Goal: Information Seeking & Learning: Learn about a topic

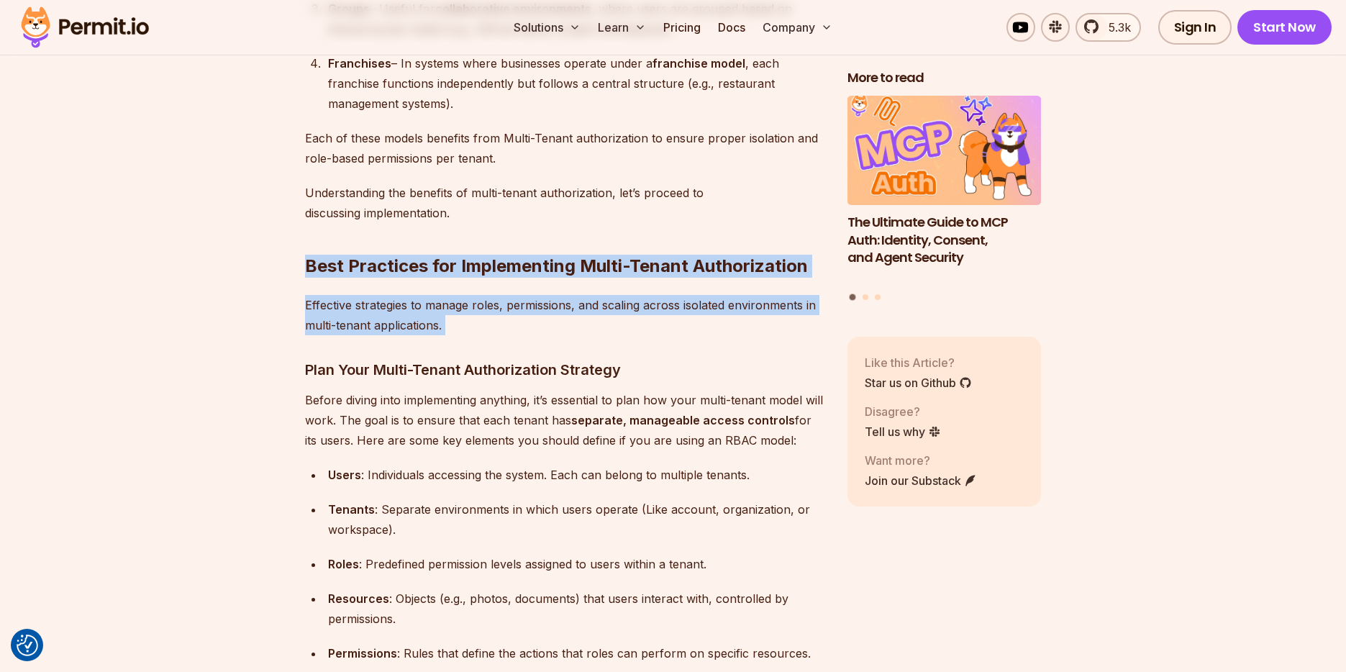
drag, startPoint x: 301, startPoint y: 252, endPoint x: 465, endPoint y: 368, distance: 200.6
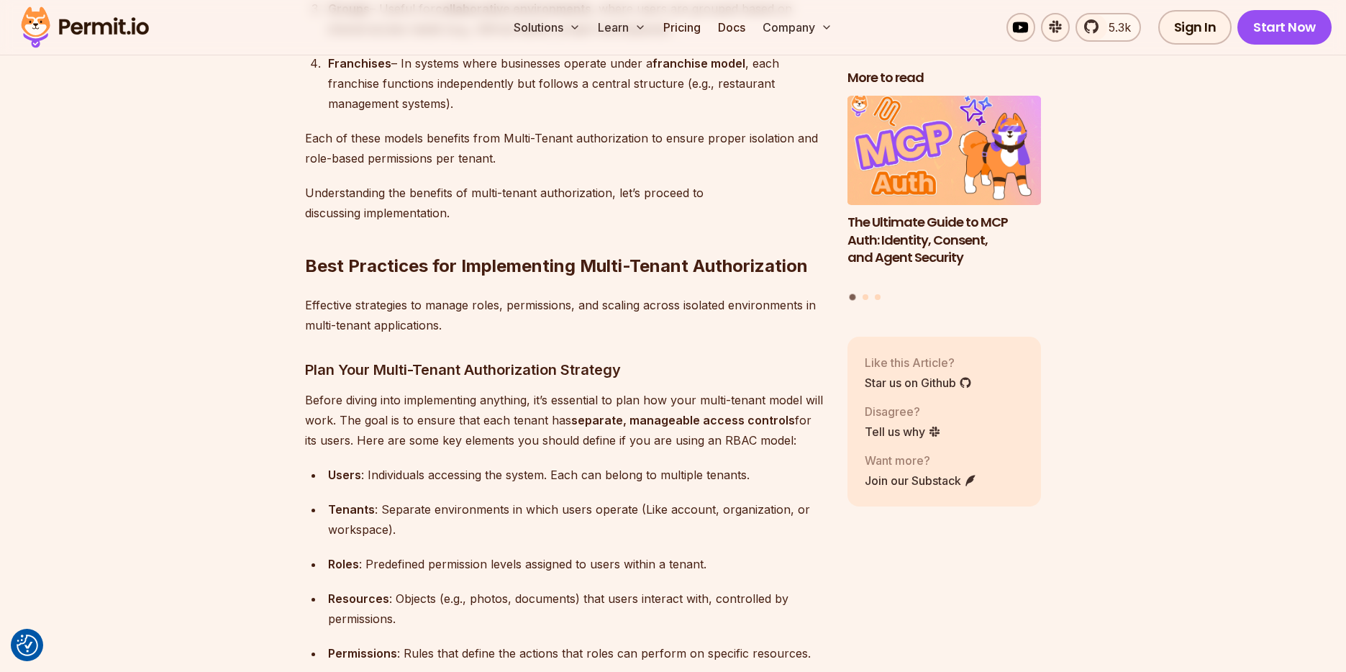
click at [691, 262] on h2 "Best Practices for Implementing Multi-Tenant Authorization" at bounding box center [564, 237] width 519 height 81
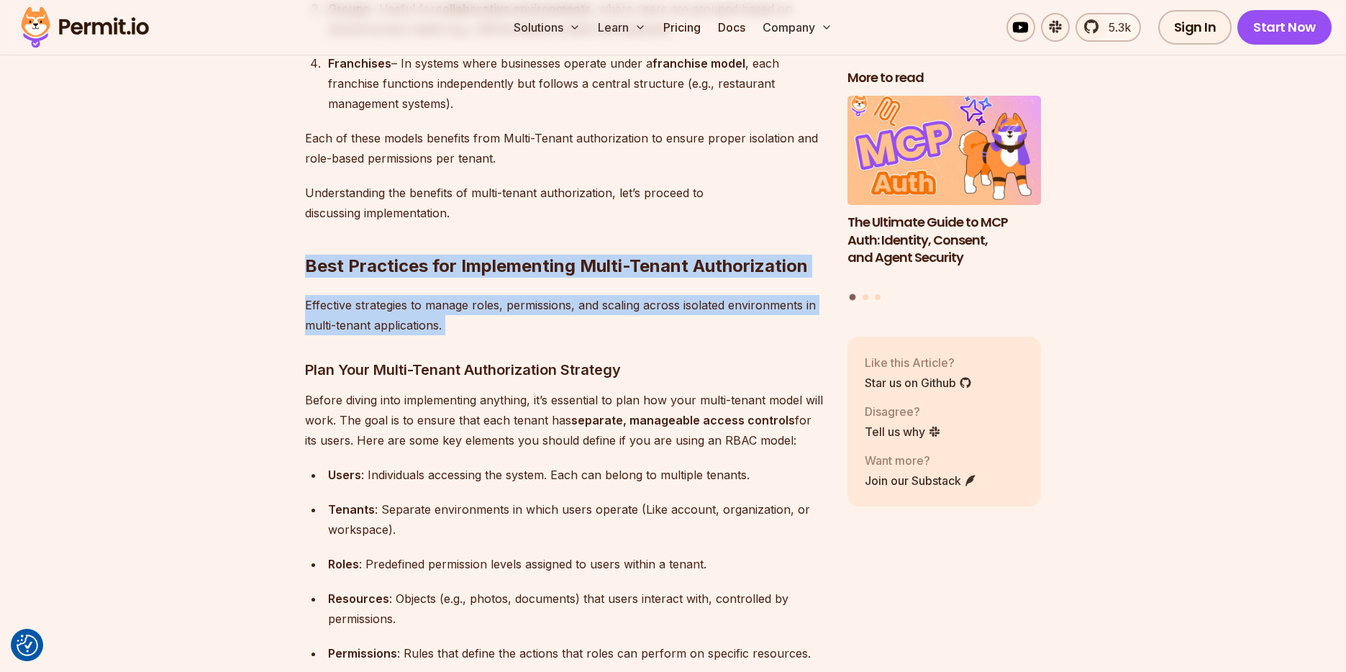
drag, startPoint x: 301, startPoint y: 252, endPoint x: 481, endPoint y: 334, distance: 198.6
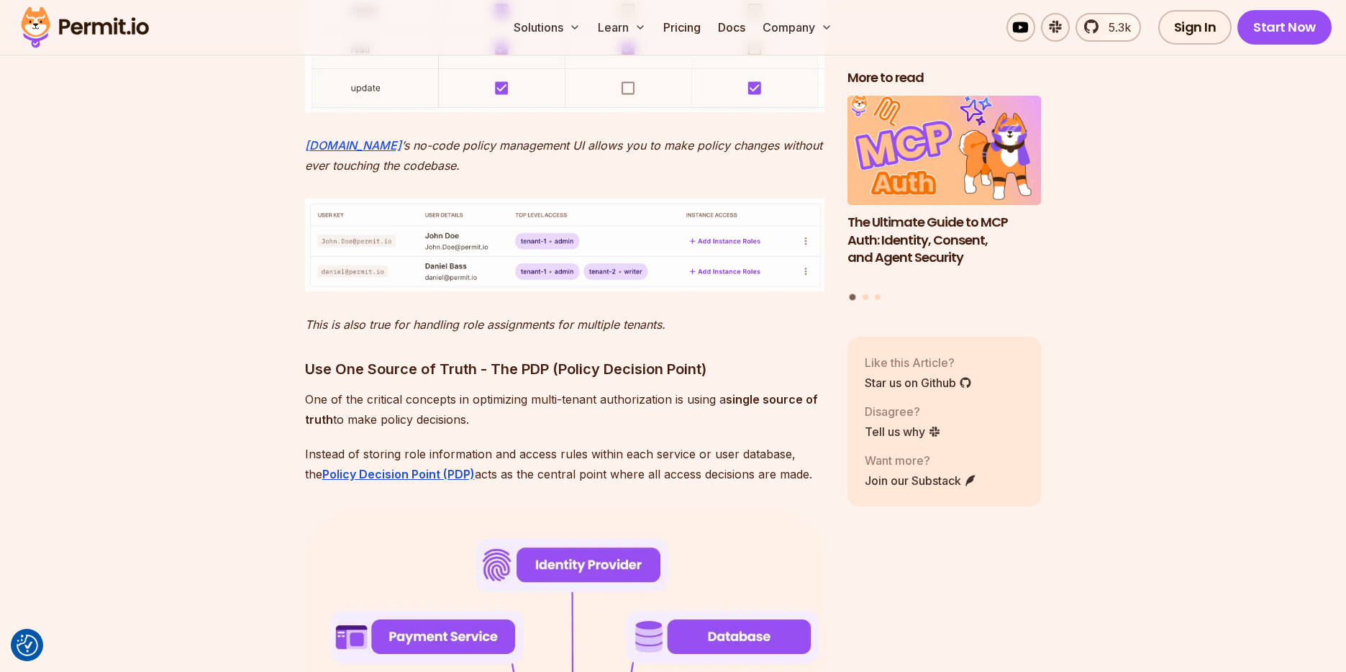
scroll to position [4762, 0]
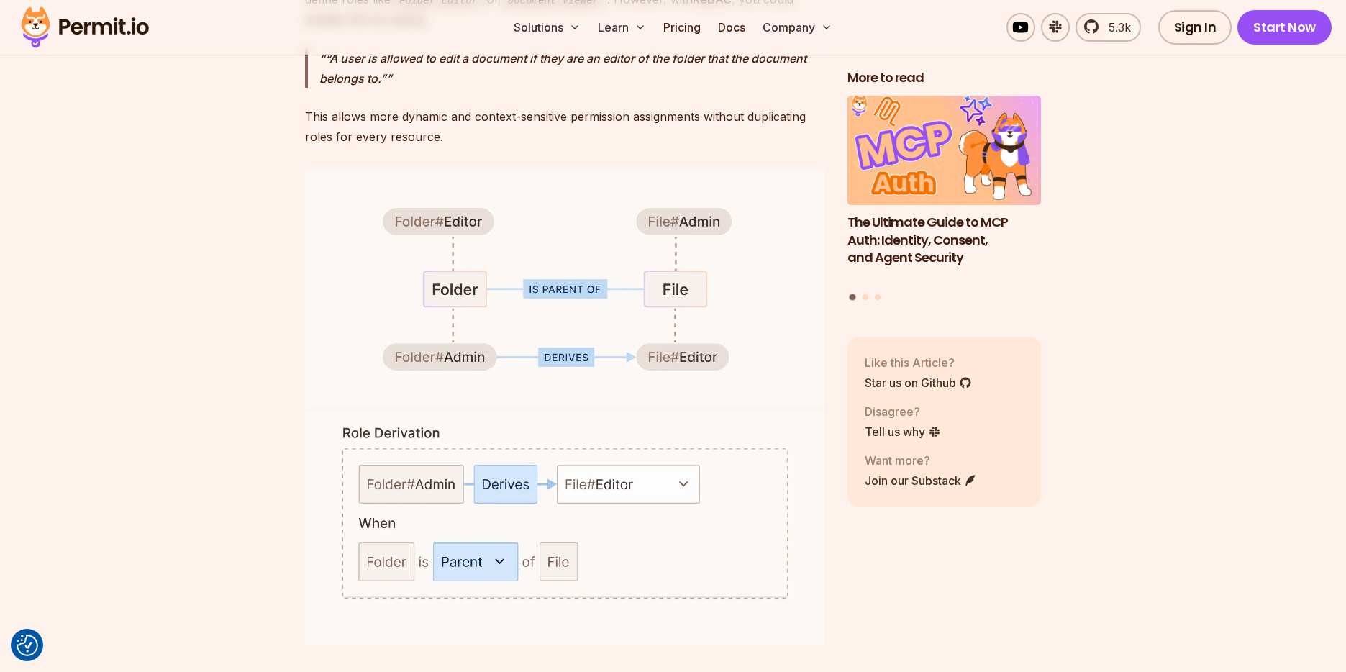
scroll to position [6246, 0]
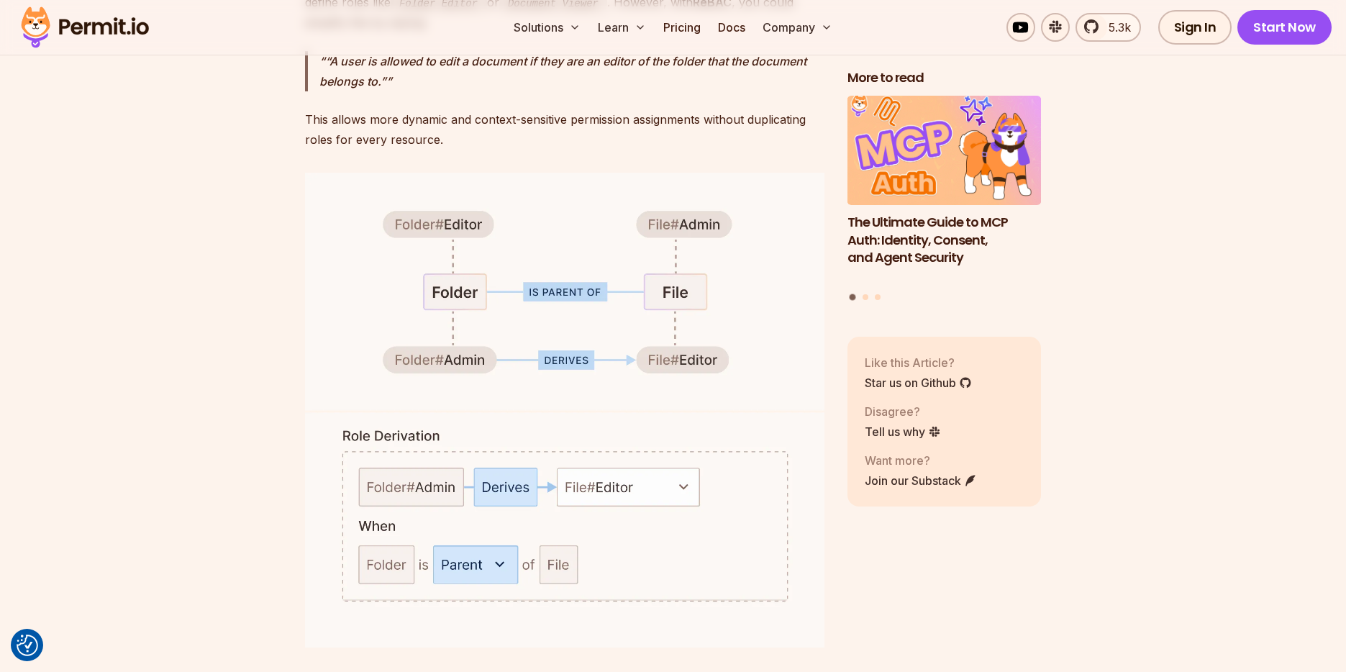
click at [626, 527] on img at bounding box center [564, 410] width 519 height 474
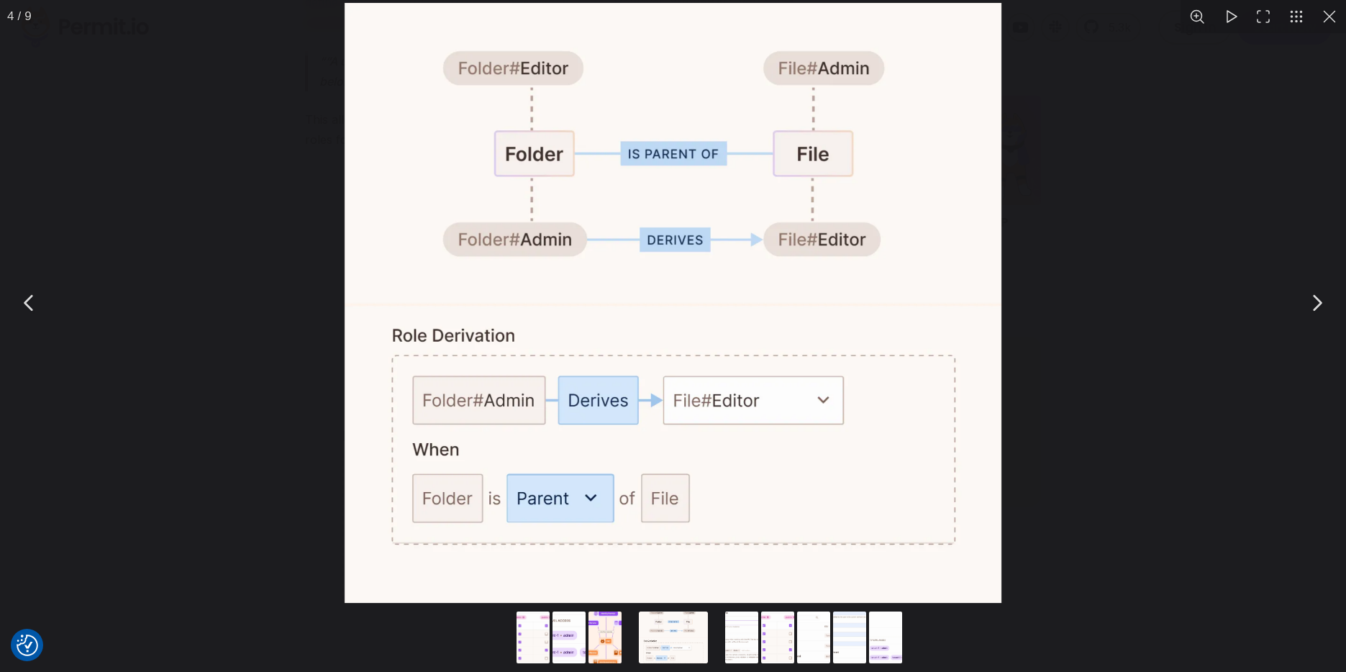
click at [1165, 280] on div "You can close this modal content with the ESC key" at bounding box center [673, 303] width 1346 height 606
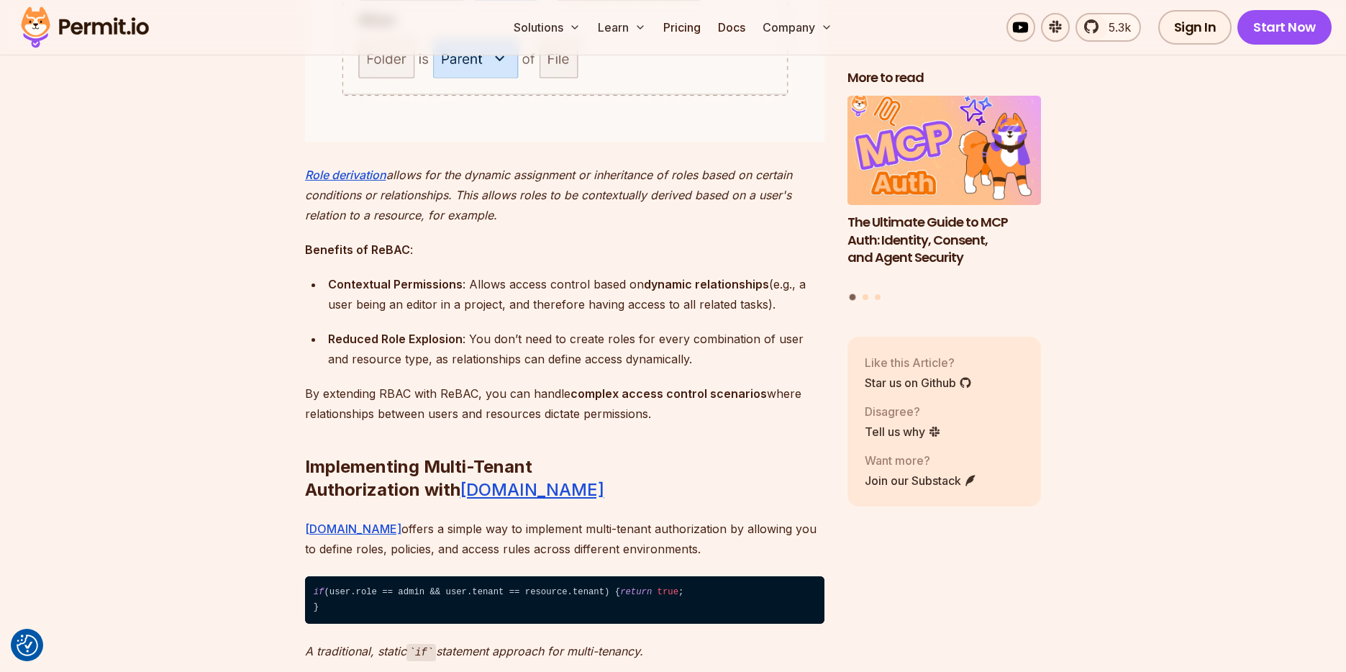
scroll to position [6763, 0]
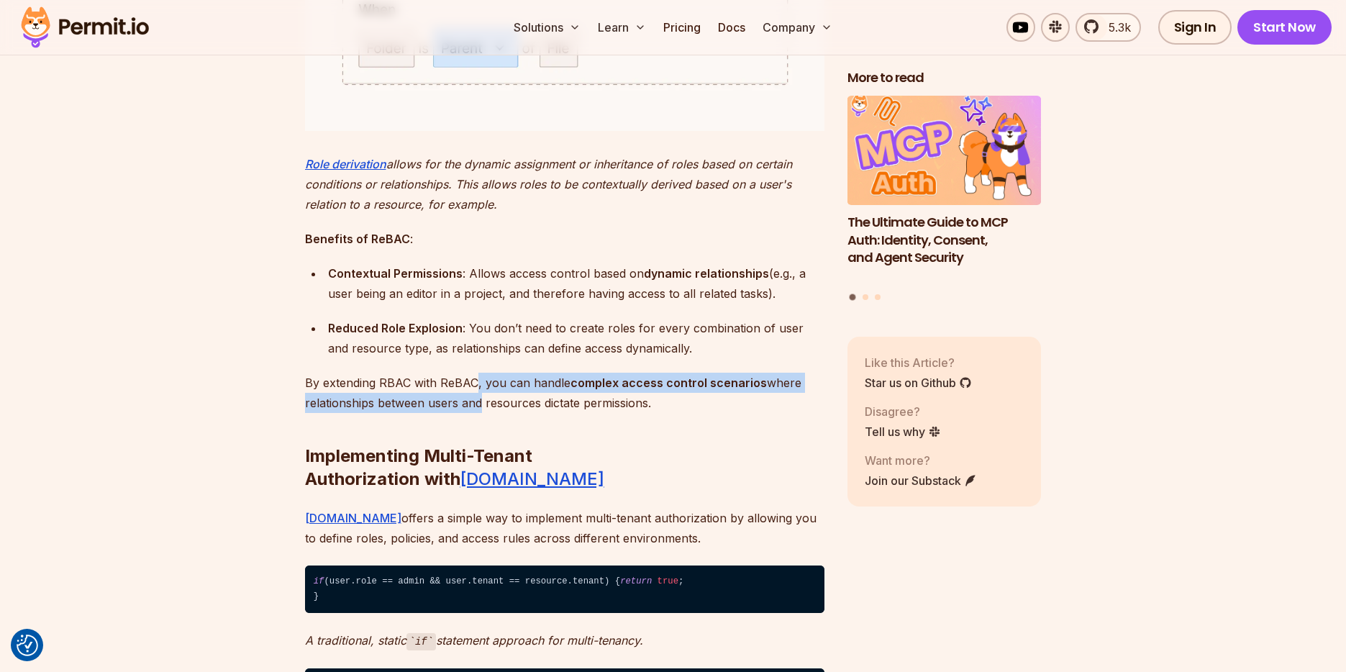
drag, startPoint x: 475, startPoint y: 380, endPoint x: 475, endPoint y: 388, distance: 8.7
click at [475, 388] on p "By extending RBAC with ReBAC, you can handle complex access control scenarios w…" at bounding box center [564, 393] width 519 height 40
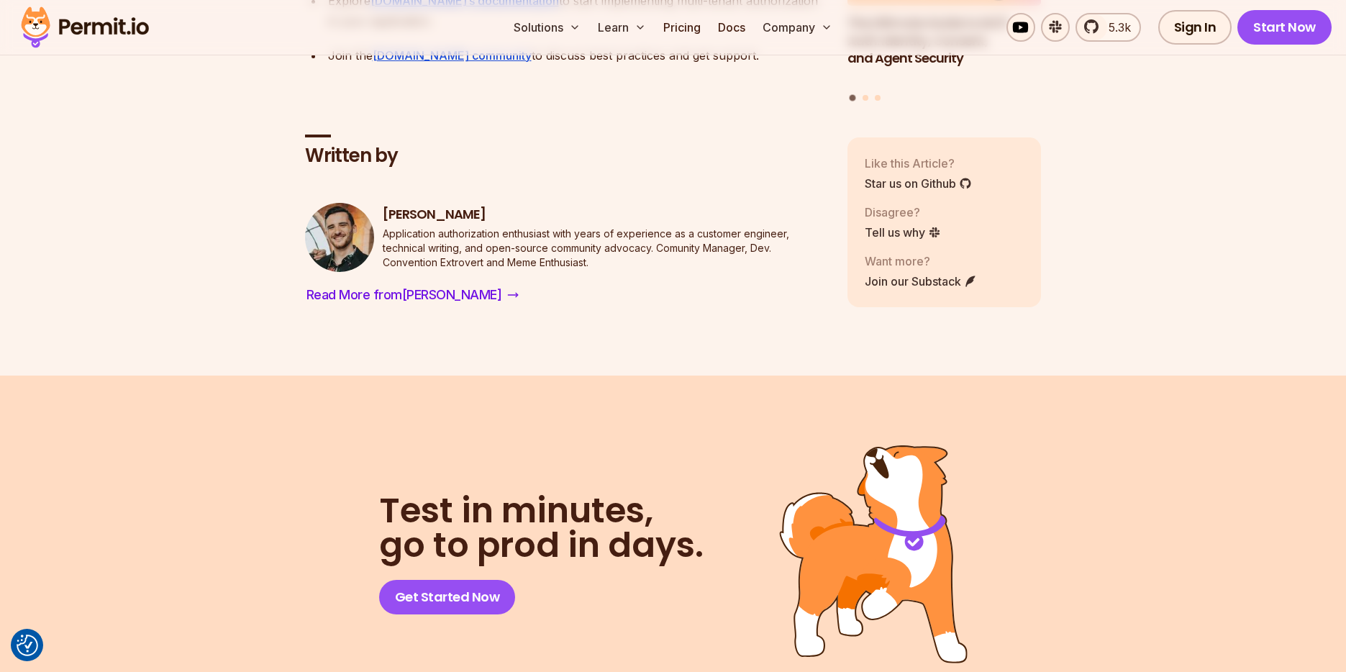
scroll to position [10956, 0]
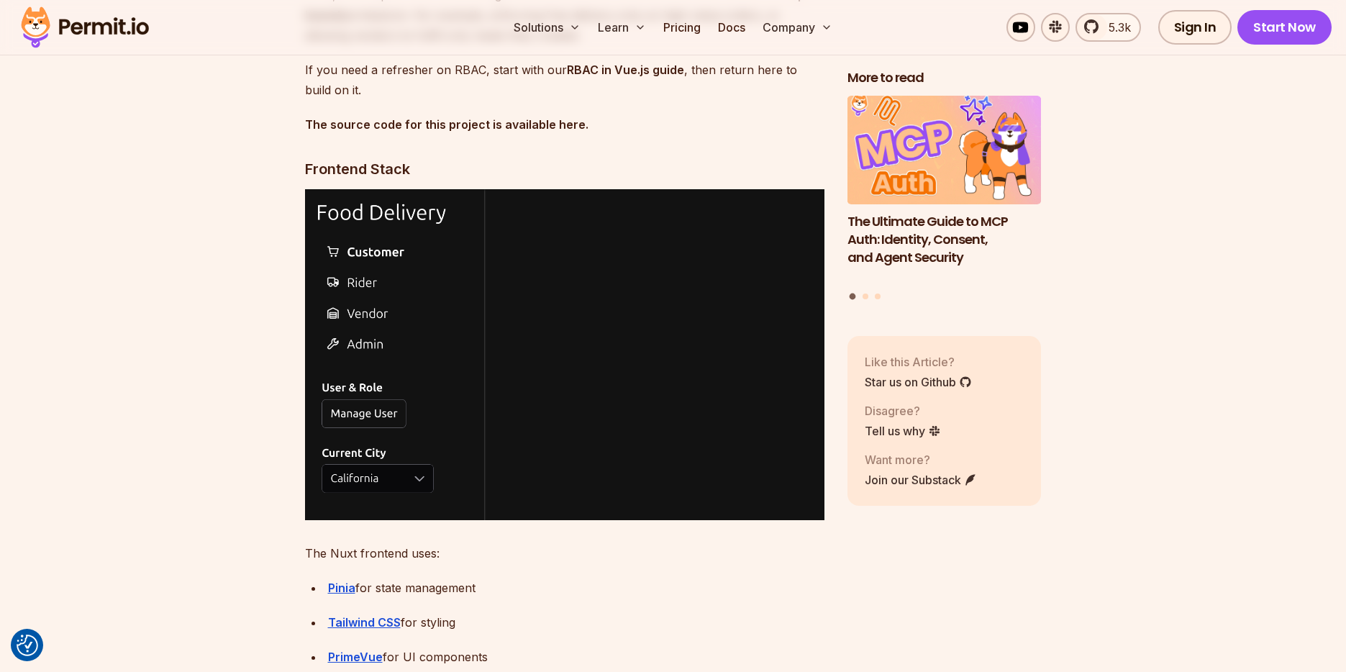
scroll to position [2398, 0]
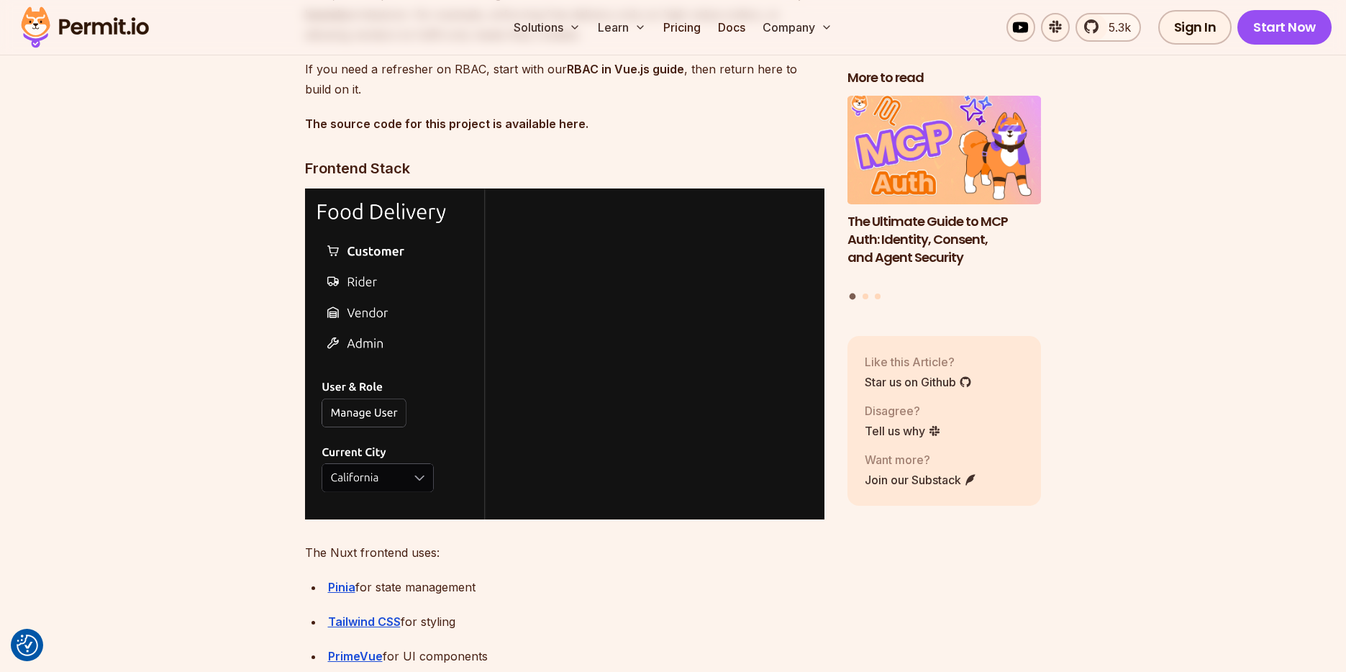
click at [365, 131] on strong "The source code for this project is available here." at bounding box center [446, 124] width 283 height 14
click at [573, 131] on strong "The source code for this project is available here." at bounding box center [446, 124] width 283 height 14
click at [591, 134] on p "The source code for this project is available here." at bounding box center [564, 124] width 519 height 20
click at [416, 131] on strong "The source code for this project is available here." at bounding box center [446, 124] width 283 height 14
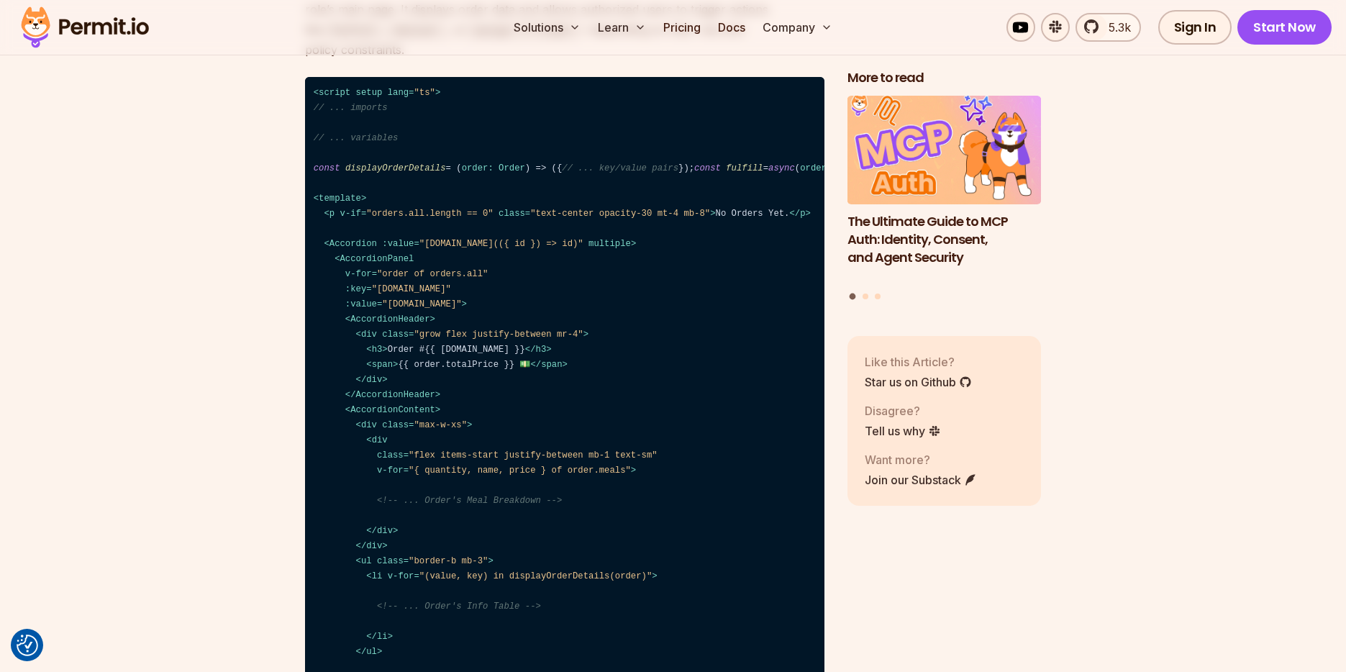
scroll to position [3140, 0]
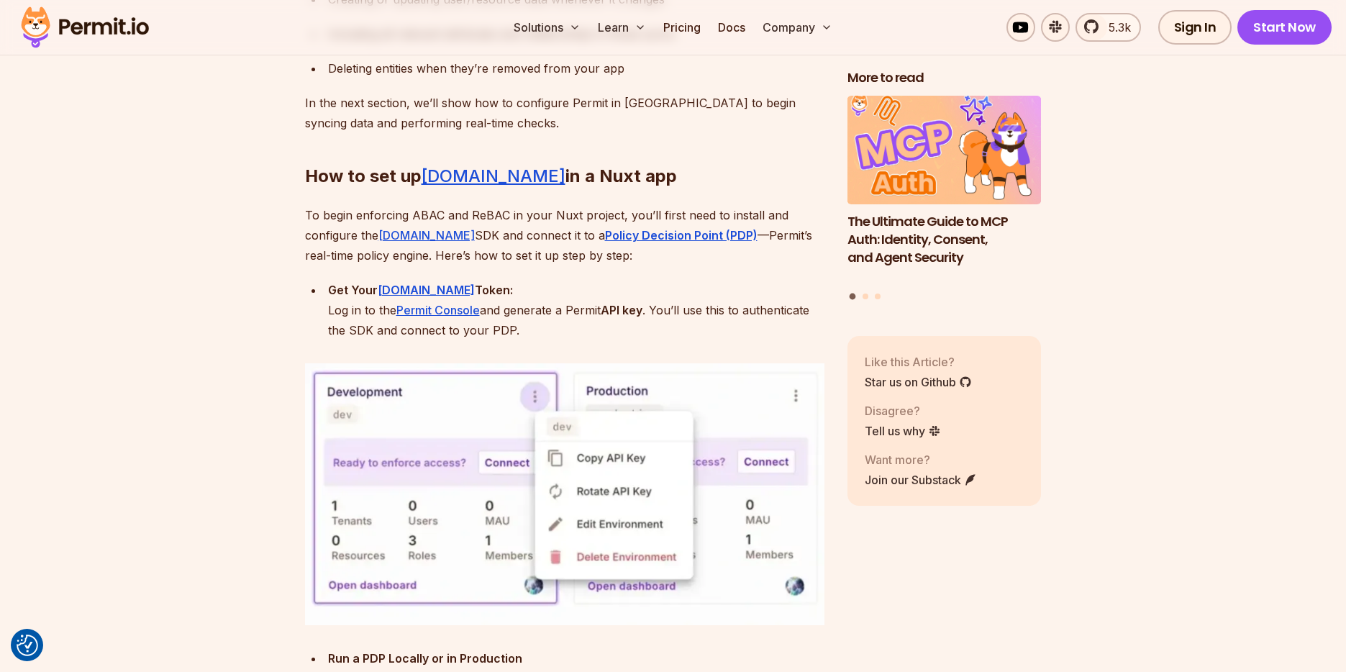
scroll to position [5949, 0]
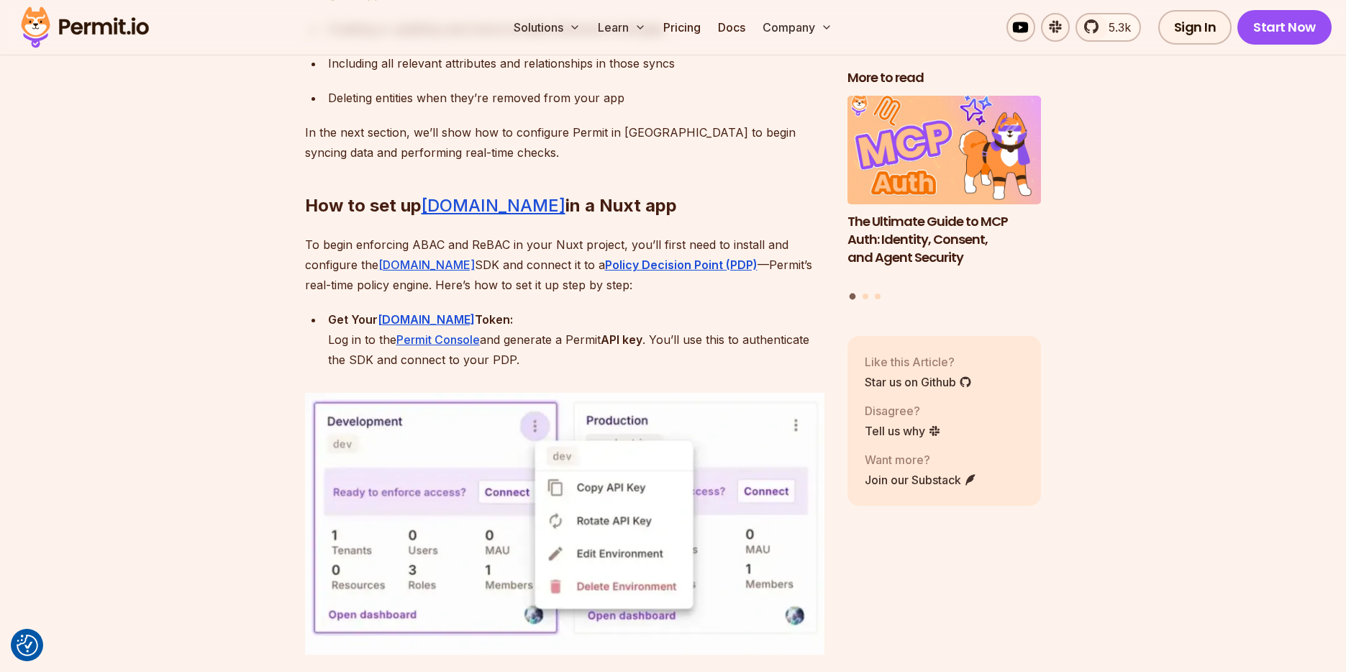
scroll to position [5911, 0]
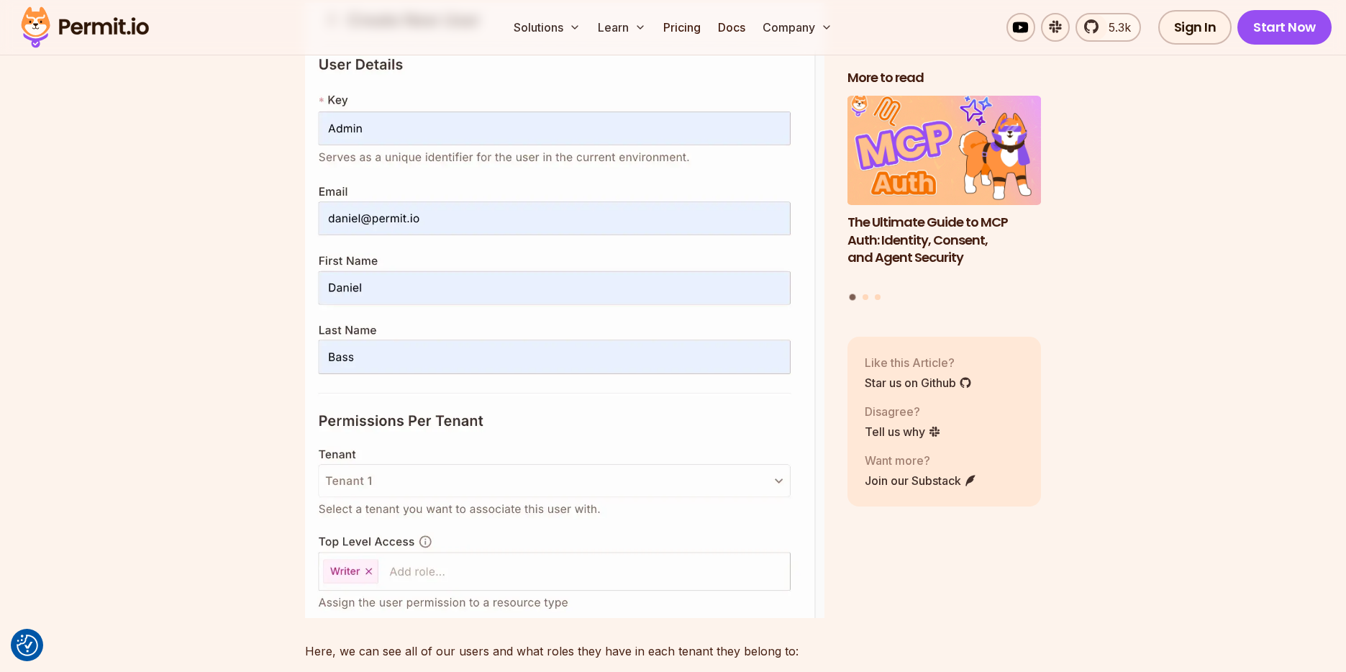
scroll to position [10343, 0]
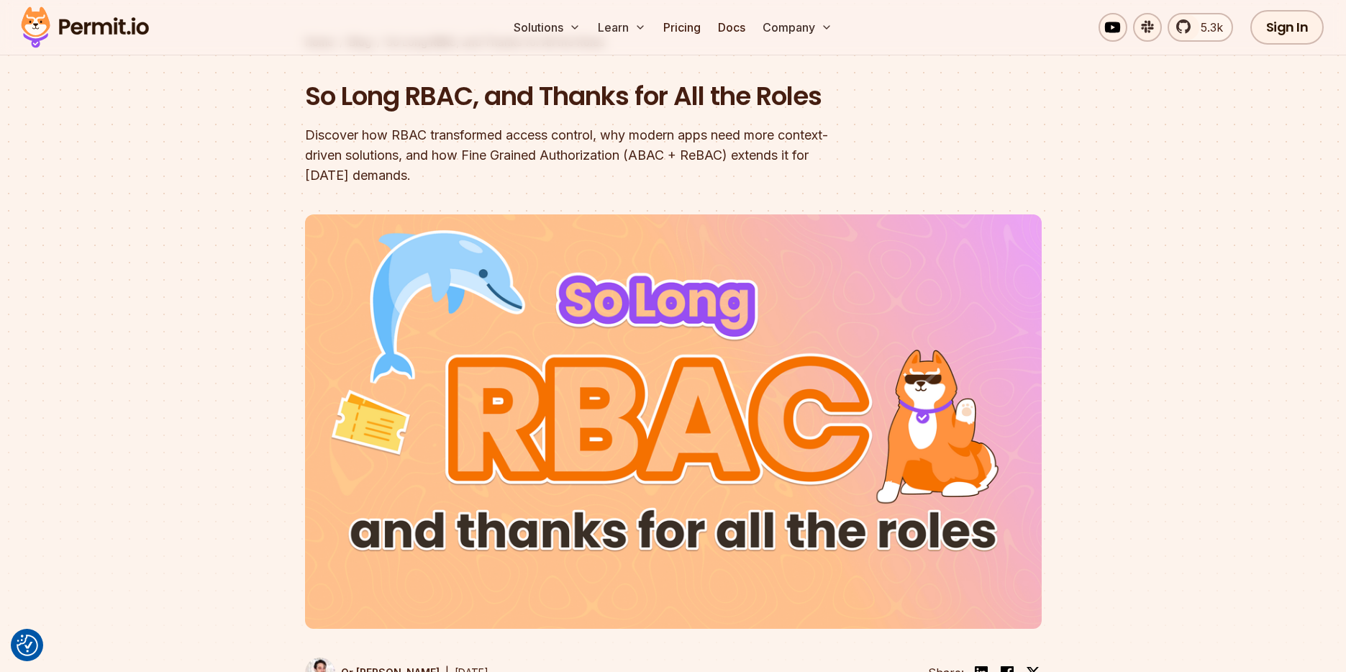
scroll to position [94, 0]
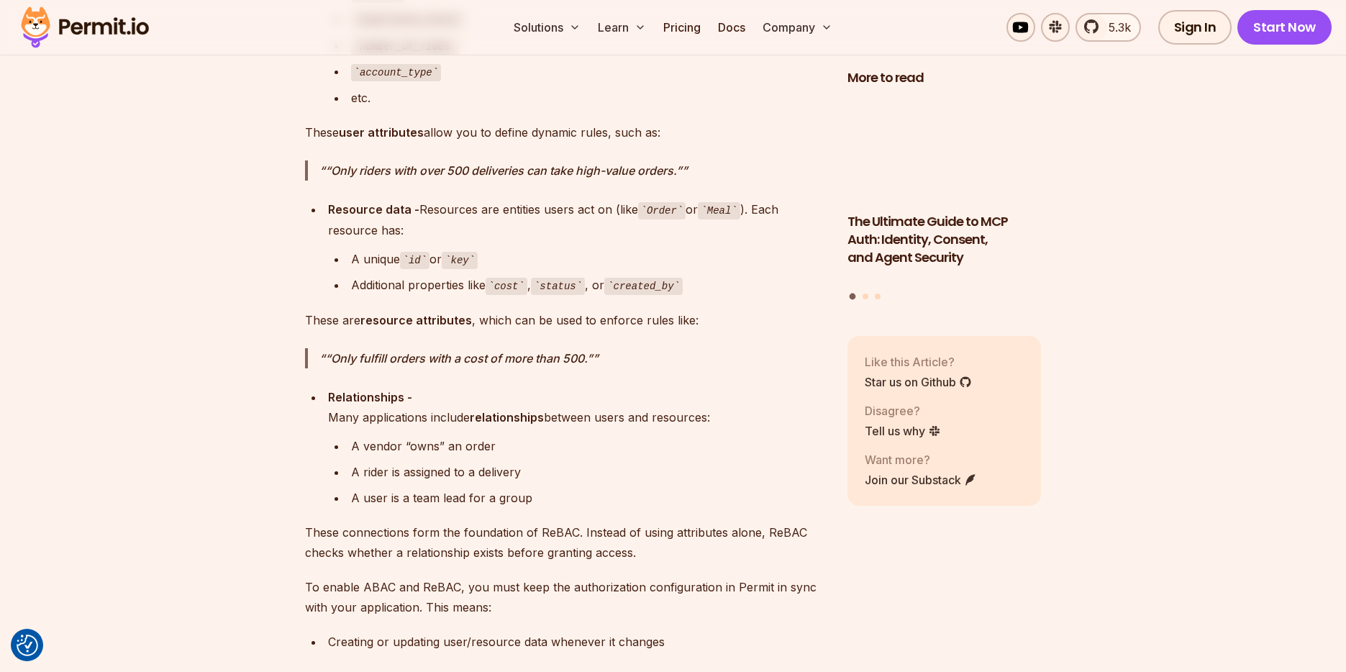
scroll to position [5844, 0]
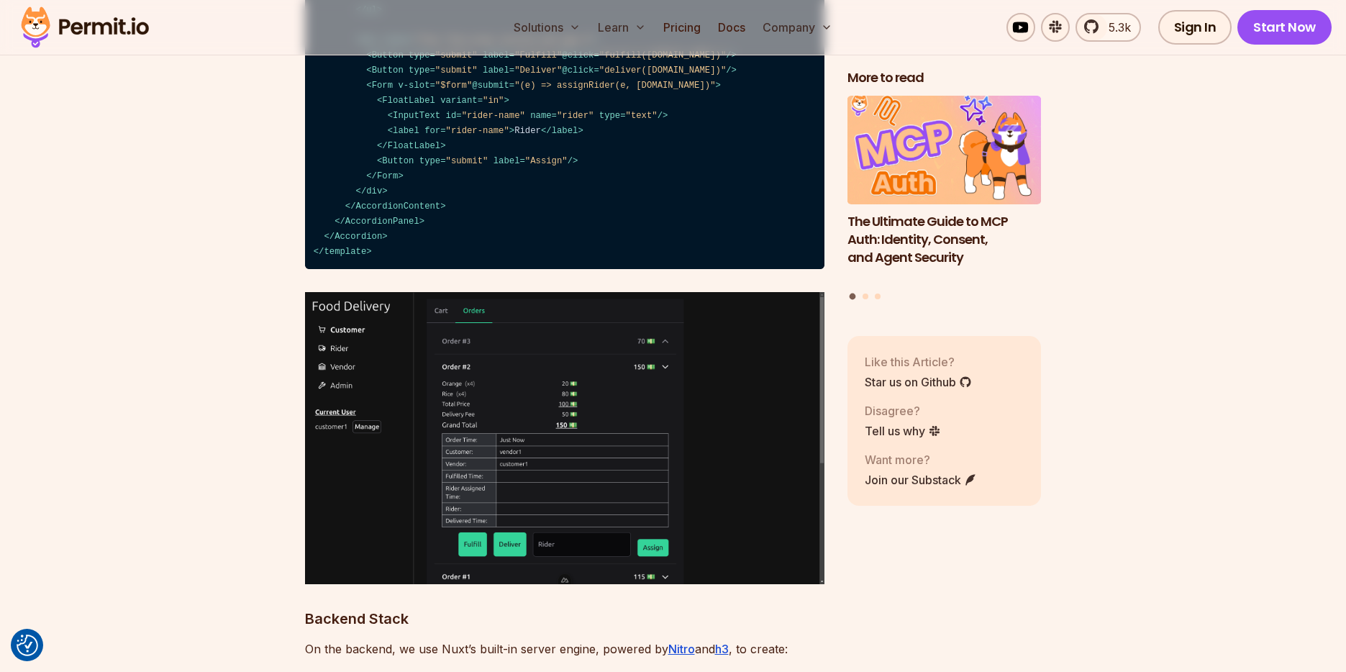
scroll to position [3783, 0]
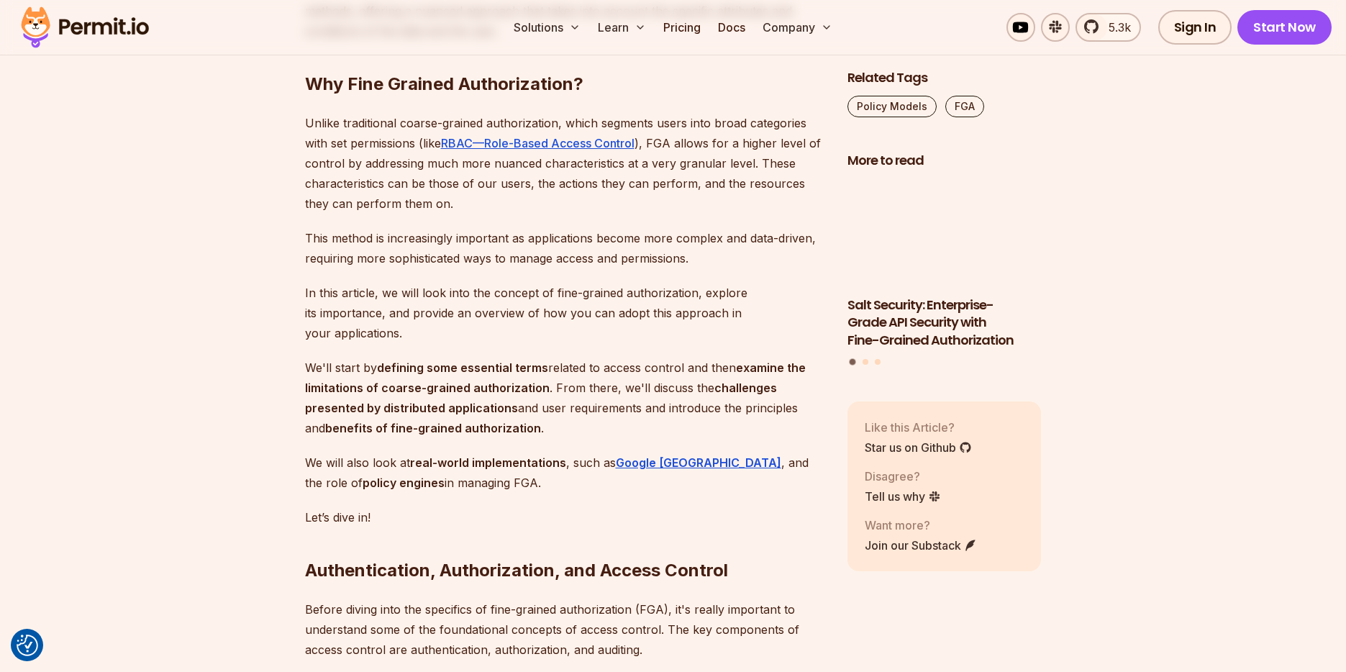
scroll to position [1002, 0]
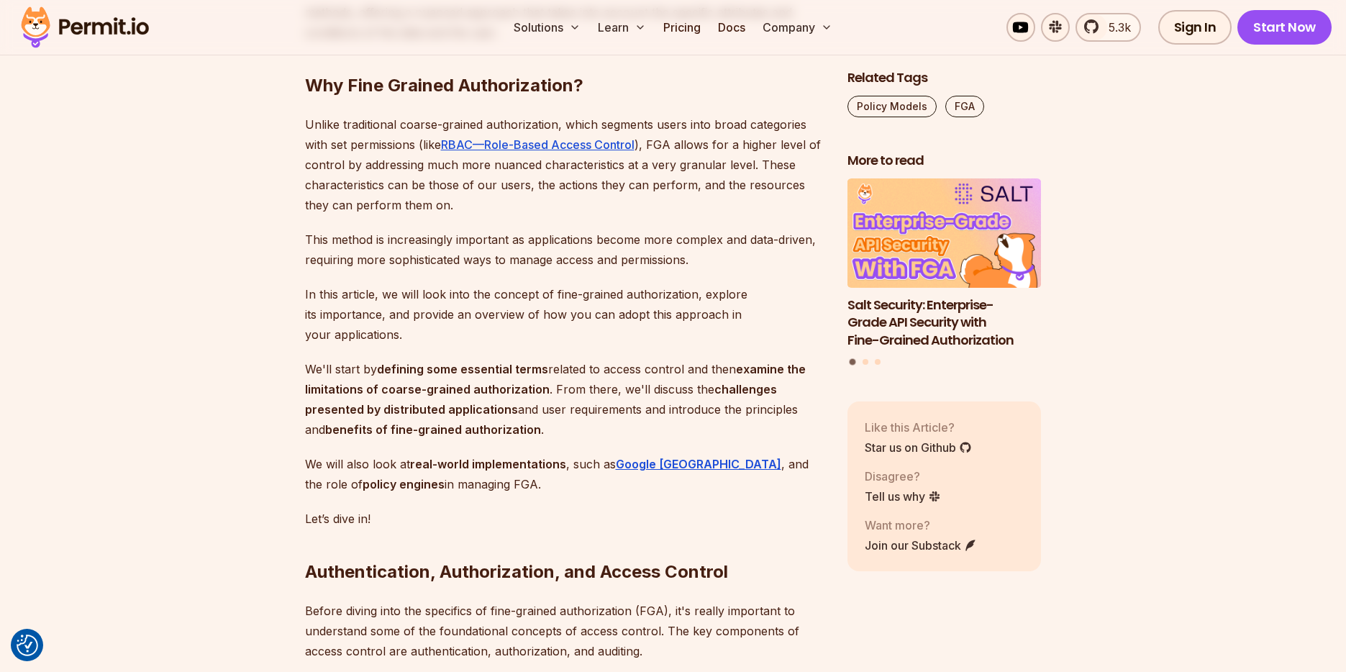
click at [388, 254] on p "This method is increasingly important as applications become more complex and d…" at bounding box center [564, 249] width 519 height 40
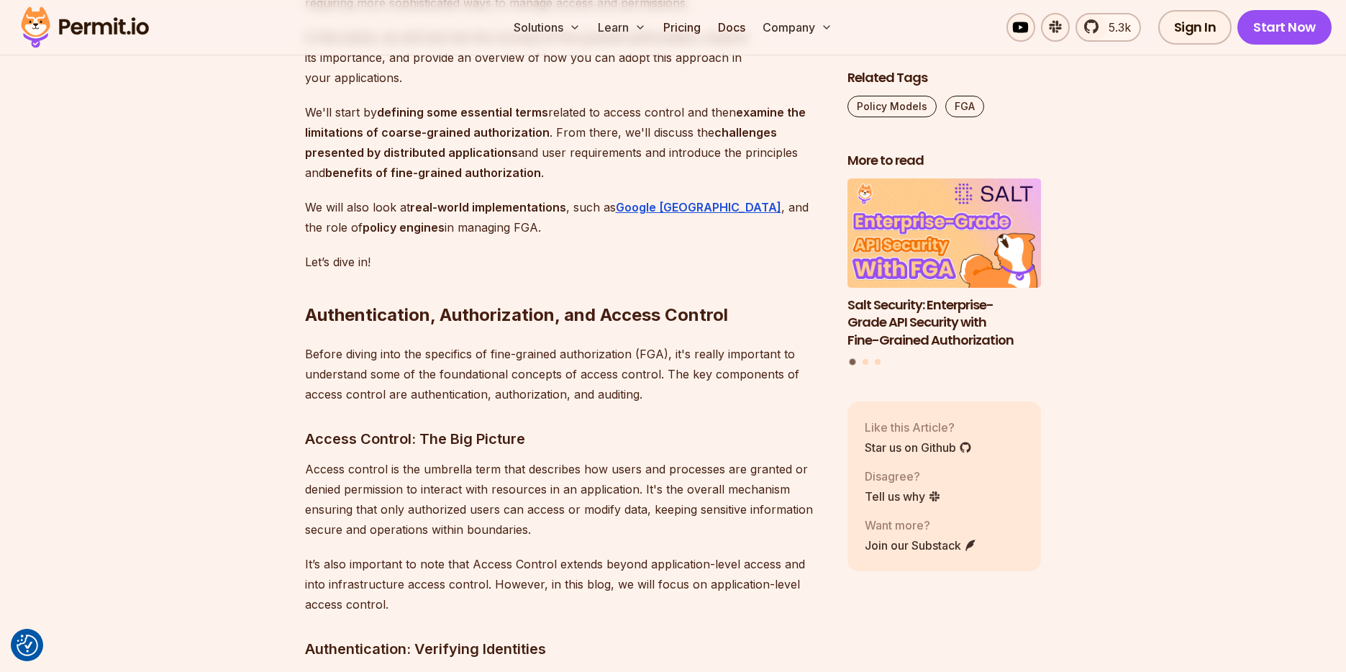
scroll to position [1267, 0]
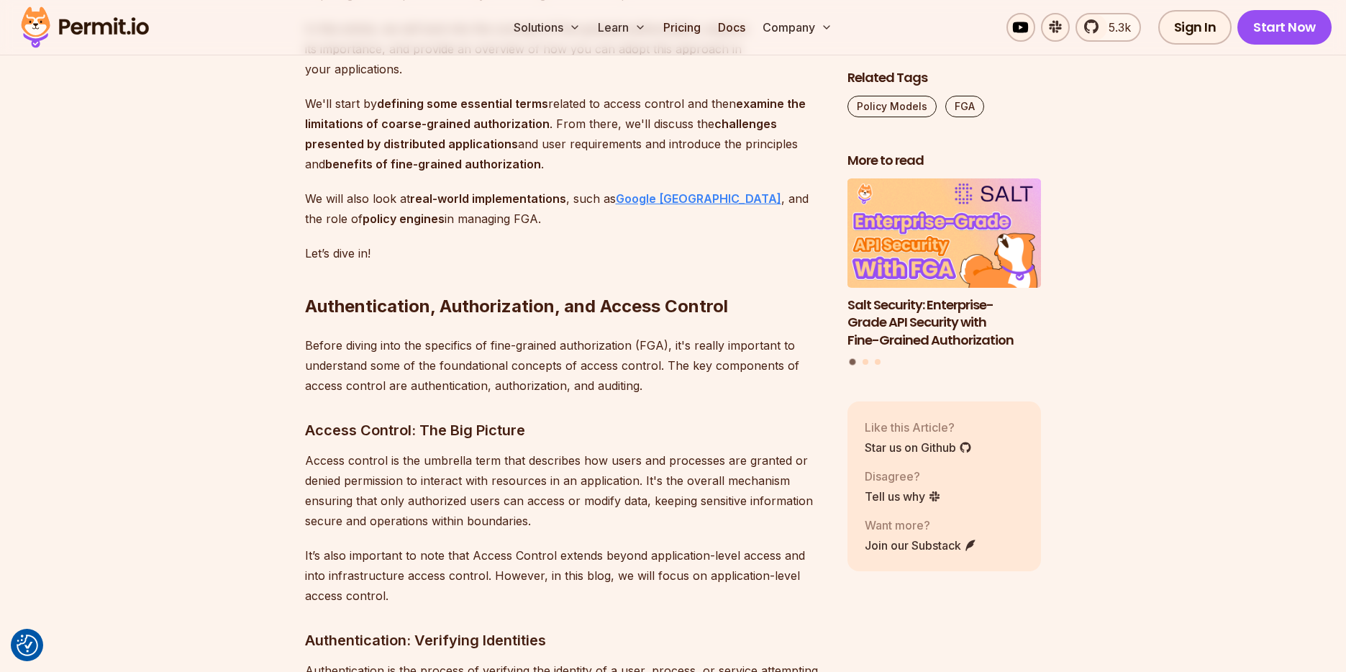
click at [652, 191] on strong "Google [GEOGRAPHIC_DATA]" at bounding box center [698, 198] width 165 height 14
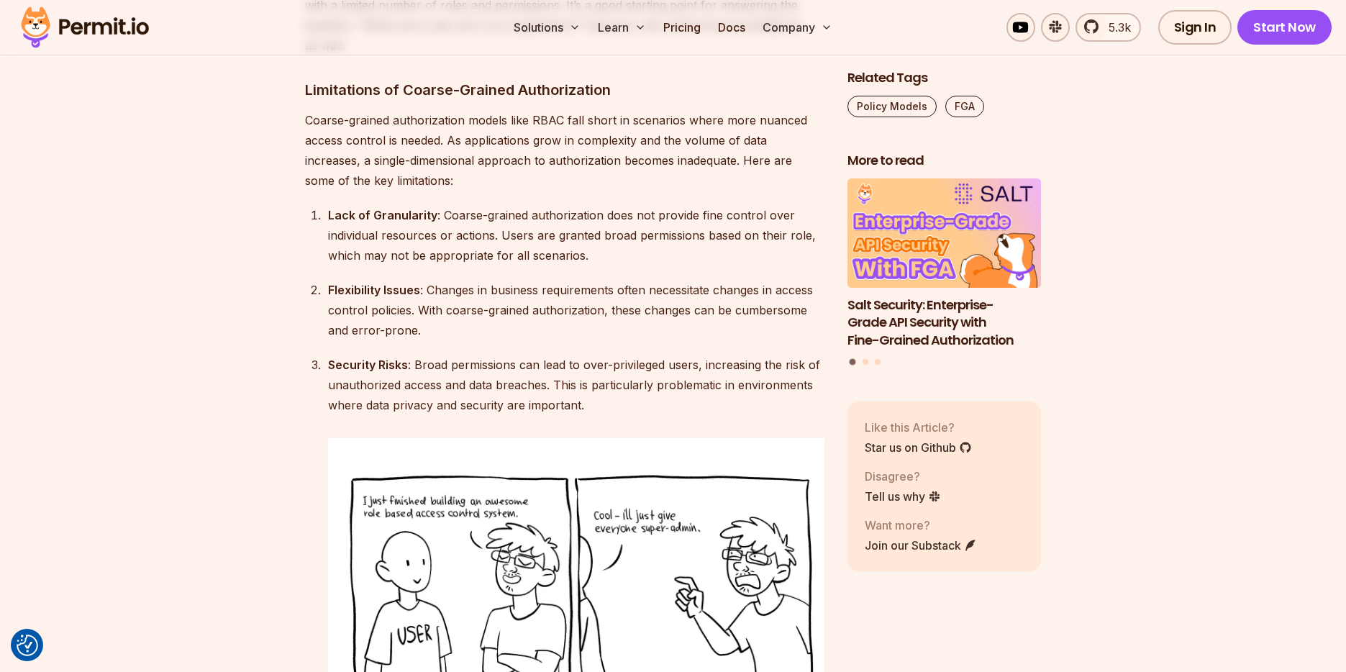
scroll to position [2792, 0]
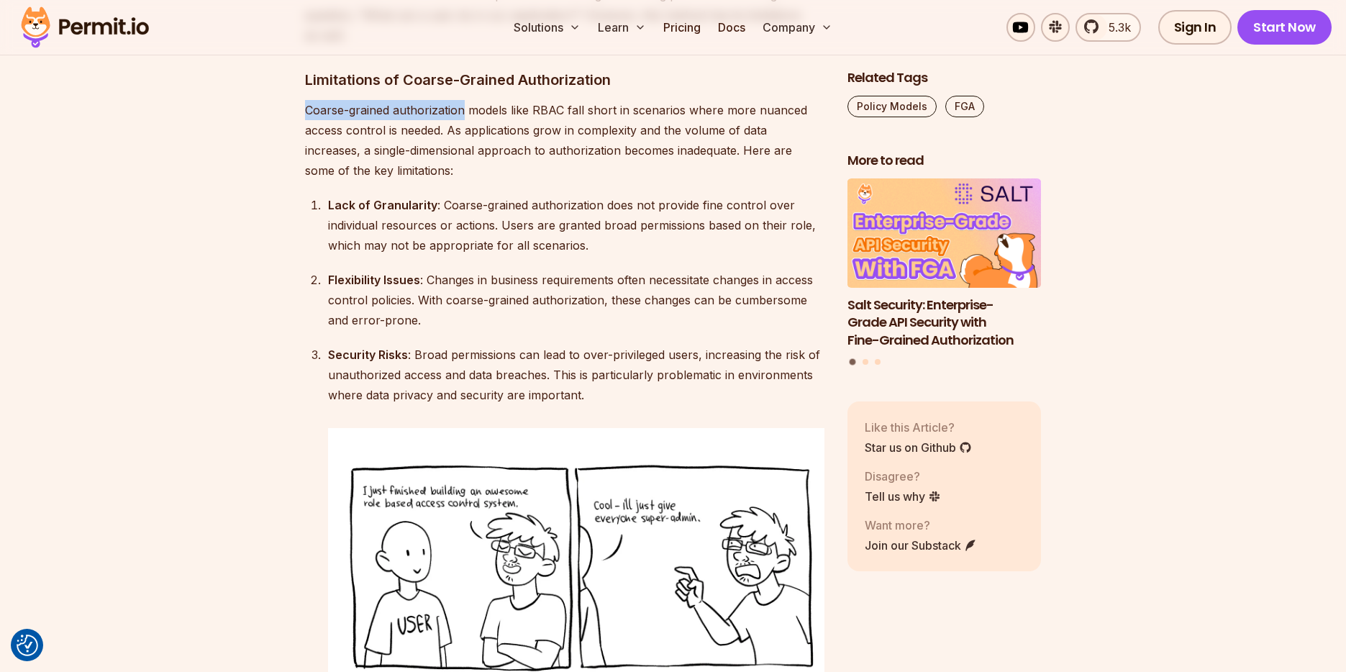
drag, startPoint x: 465, startPoint y: 71, endPoint x: 304, endPoint y: 71, distance: 160.4
click at [305, 100] on p "Coarse-grained authorization models like RBAC fall short in scenarios where mor…" at bounding box center [564, 140] width 519 height 81
copy p "Coarse-grained authorization"
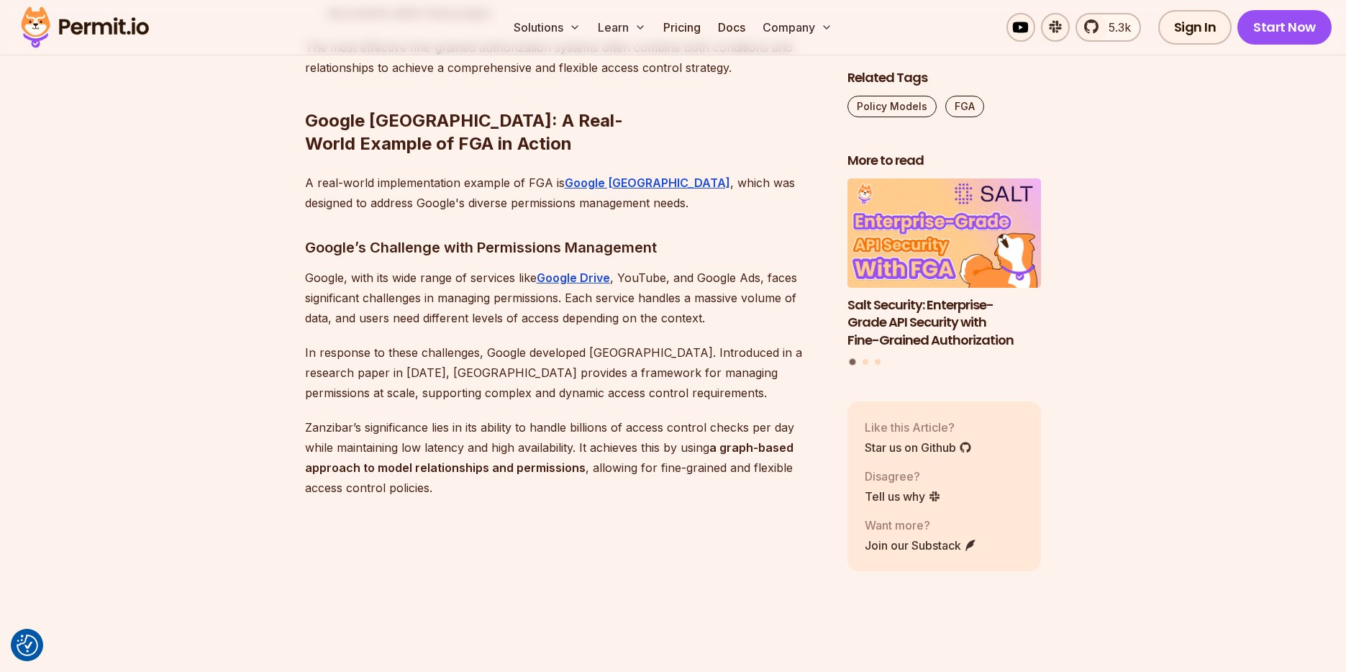
scroll to position [6044, 0]
click at [627, 178] on strong "Google [GEOGRAPHIC_DATA]" at bounding box center [647, 185] width 165 height 14
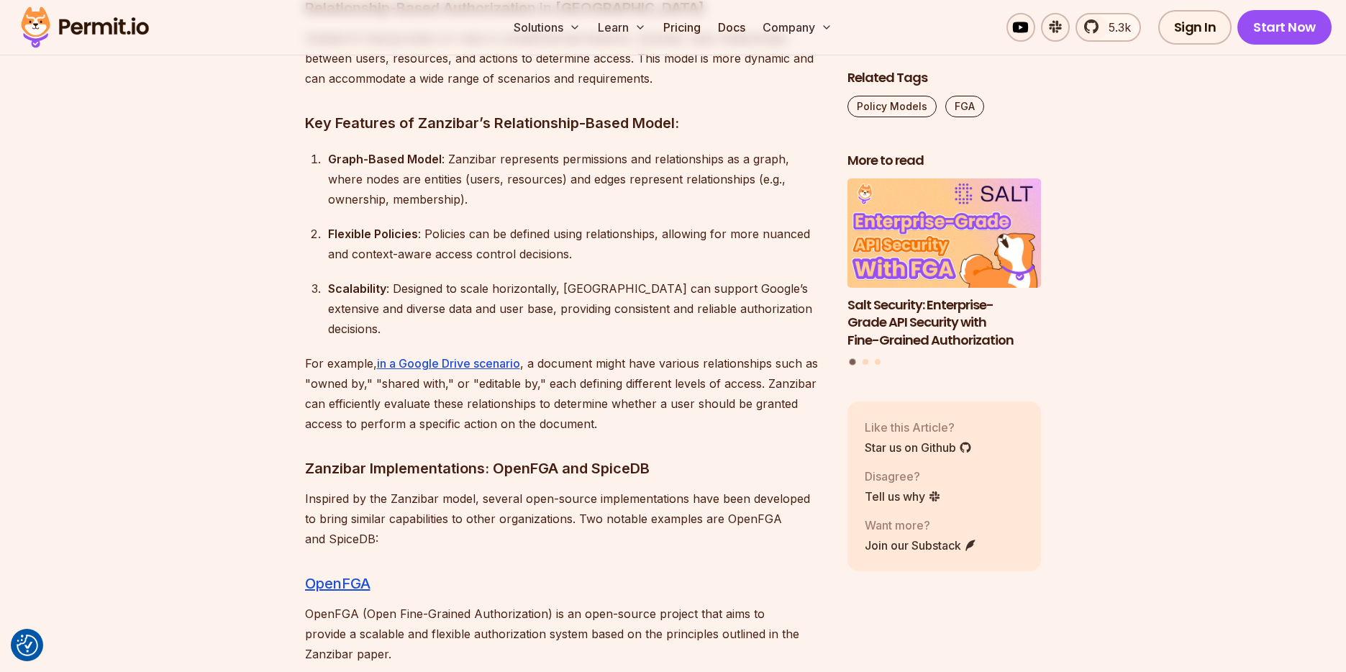
scroll to position [6837, 0]
click at [750, 351] on p "For example, in a Google Drive scenario , a document might have various relatio…" at bounding box center [564, 391] width 519 height 81
click at [1339, 214] on section "Table of Contents In recent years, this software security term has become very …" at bounding box center [673, 323] width 1346 height 12692
click at [1257, 214] on section "Table of Contents In recent years, this software security term has become very …" at bounding box center [673, 323] width 1346 height 12692
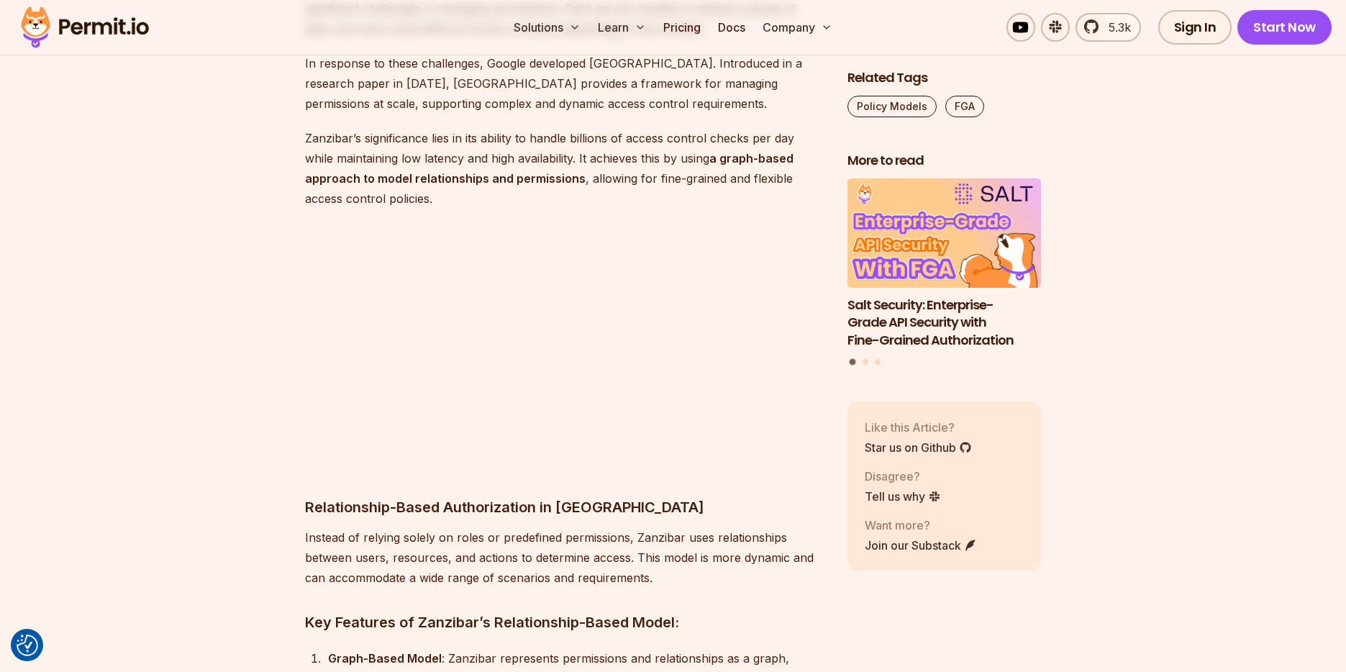
scroll to position [6133, 0]
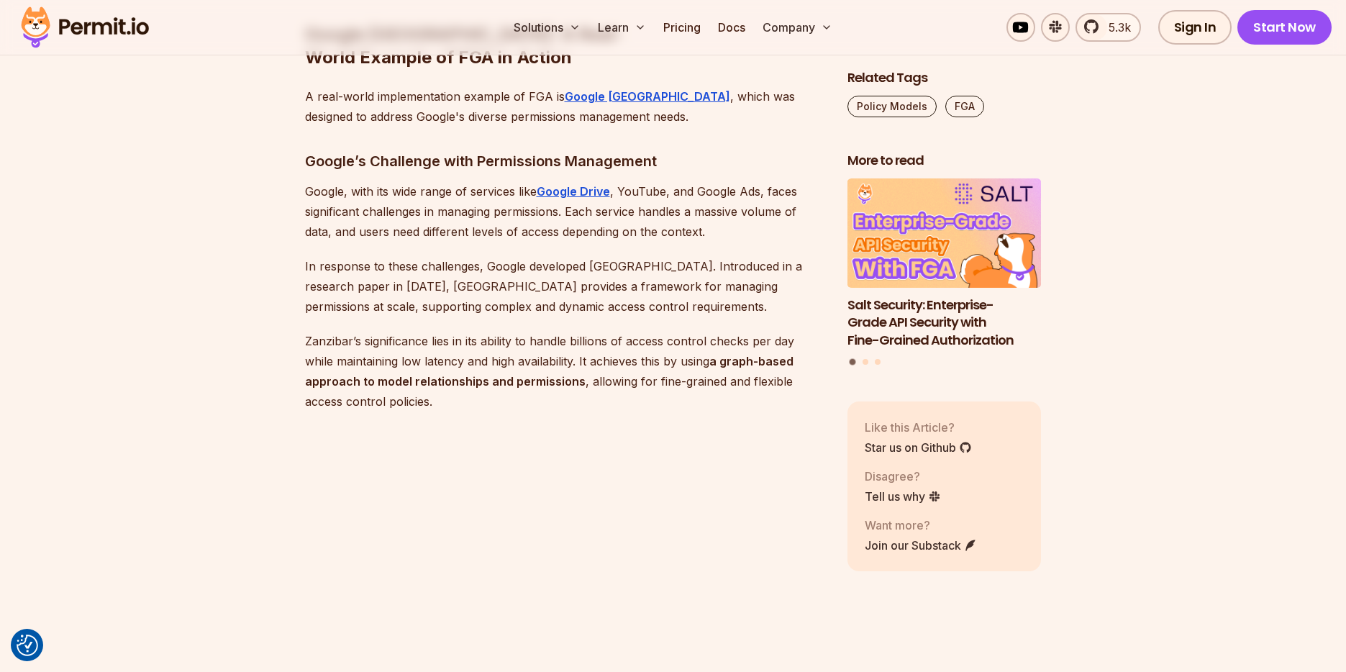
click at [555, 181] on p "Google, with its wide range of services like Google Drive , YouTube, and Google…" at bounding box center [564, 211] width 519 height 60
click at [697, 256] on p "In response to these challenges, Google developed Zanzibar. Introduced in a res…" at bounding box center [564, 286] width 519 height 60
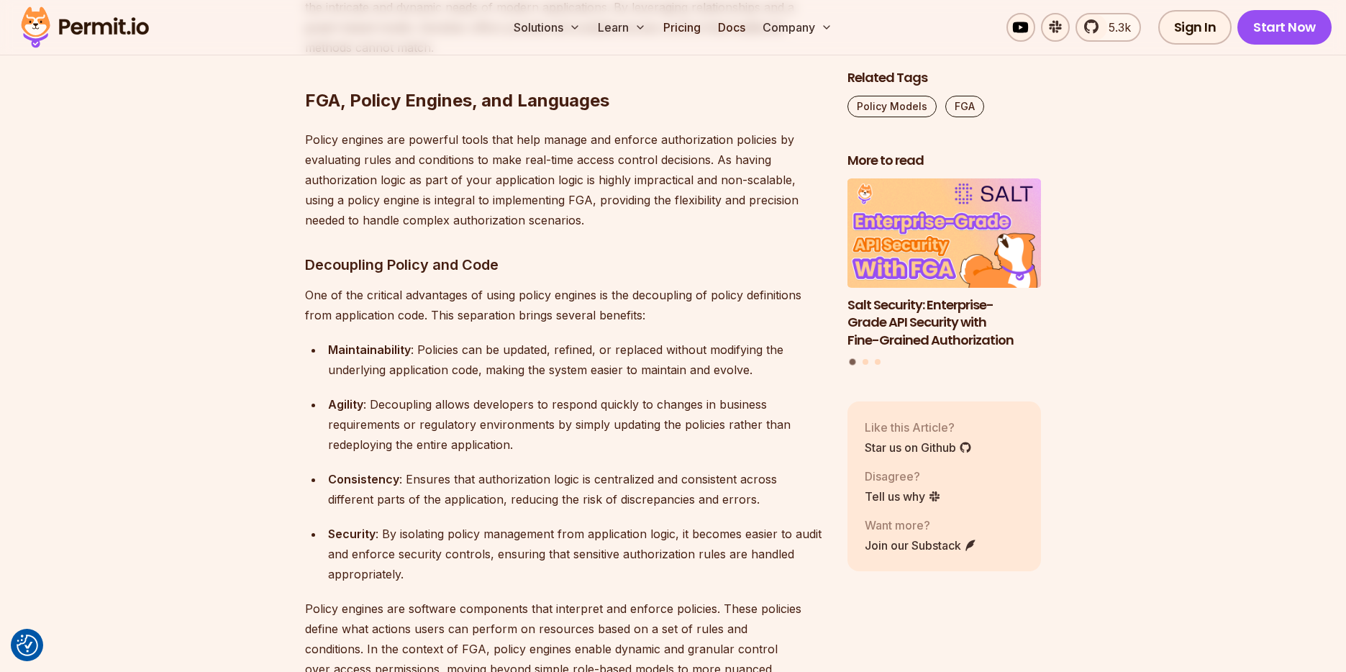
scroll to position [7871, 0]
click at [511, 393] on div "Agility : Decoupling allows developers to respond quickly to changes in busines…" at bounding box center [576, 423] width 496 height 60
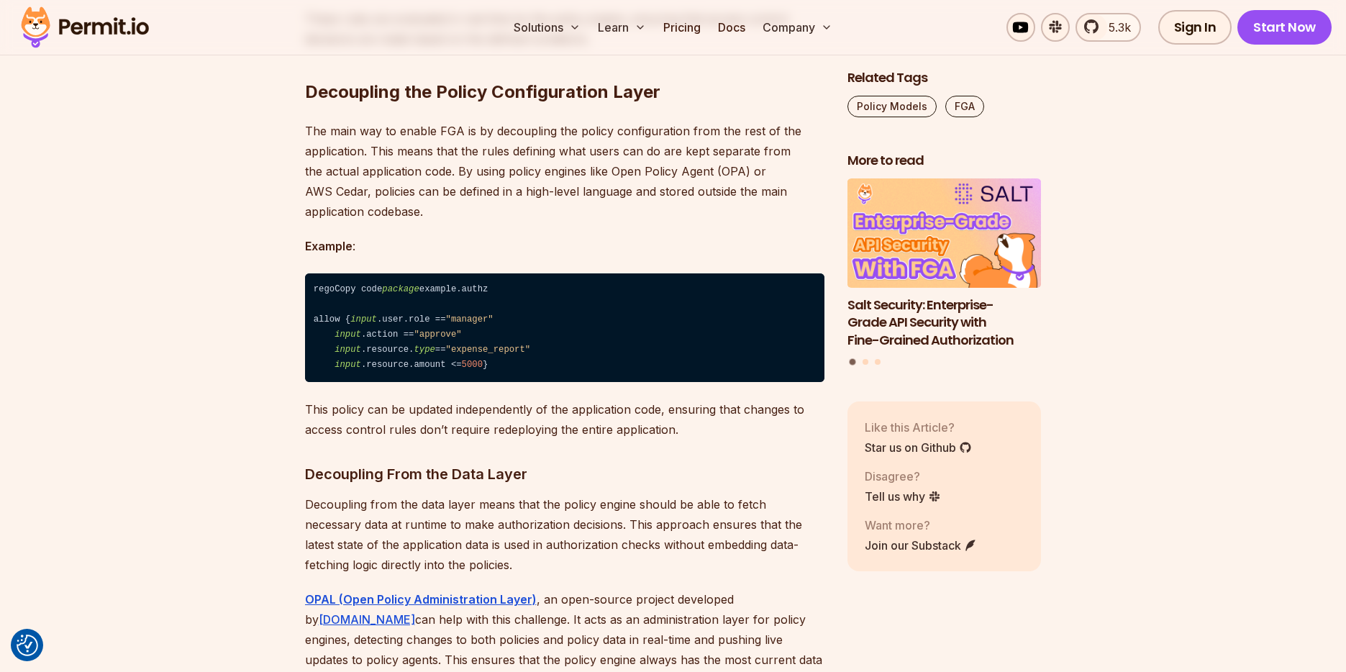
scroll to position [9739, 0]
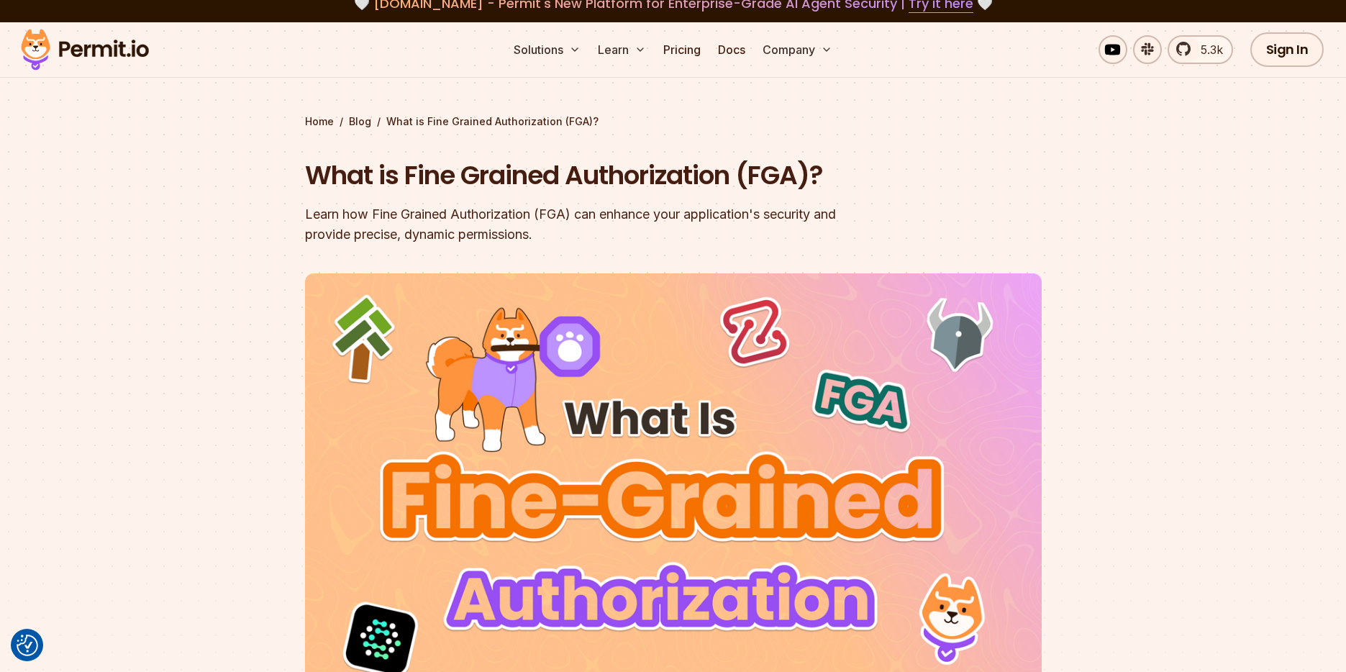
scroll to position [17, 0]
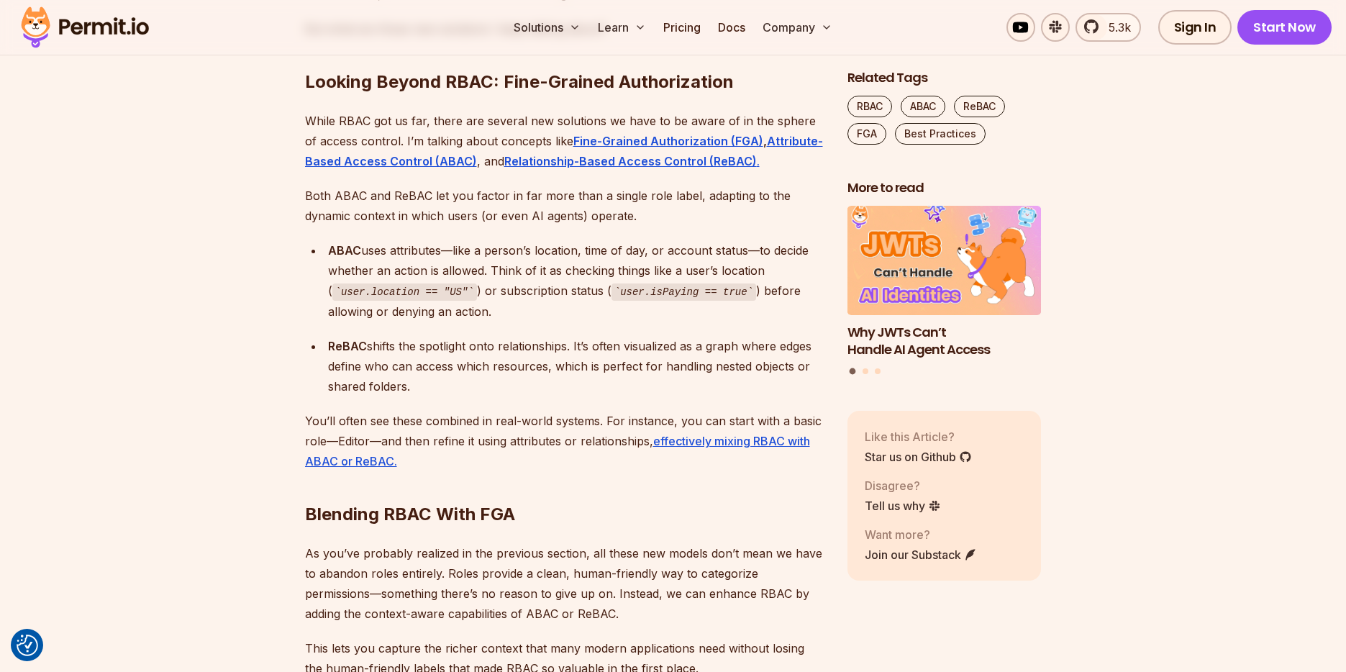
scroll to position [3102, 0]
